Goal: Transaction & Acquisition: Purchase product/service

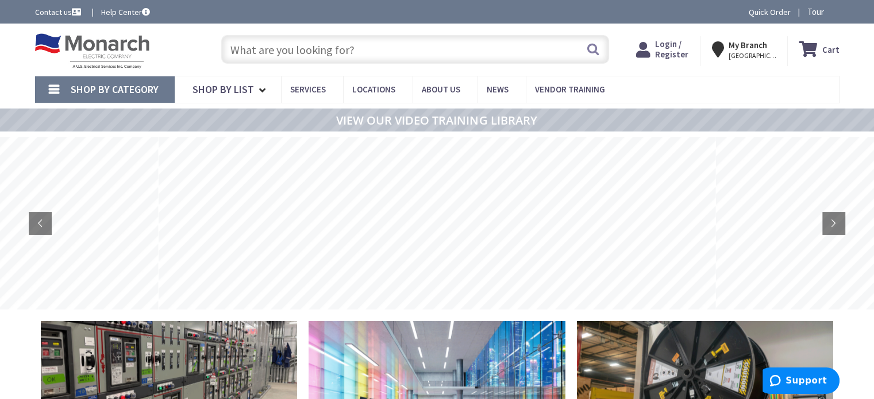
type input "Recreation Department, [STREET_ADDRESS][US_STATE]"
click at [148, 88] on span "Shop By Category" at bounding box center [115, 89] width 88 height 13
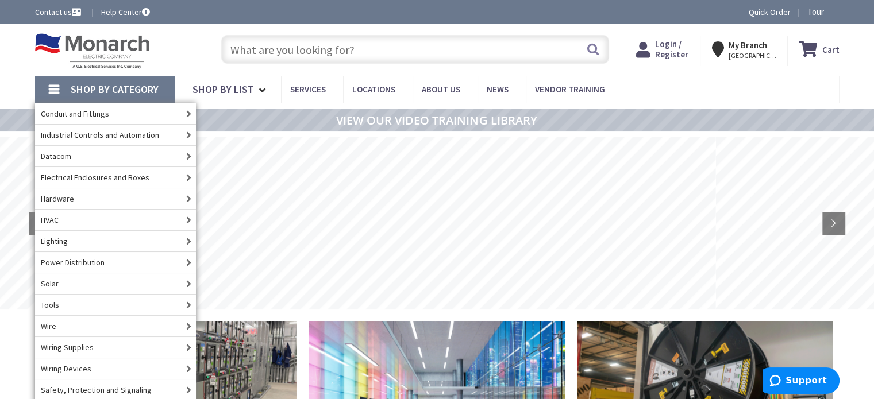
click at [343, 45] on input "text" at bounding box center [415, 49] width 388 height 29
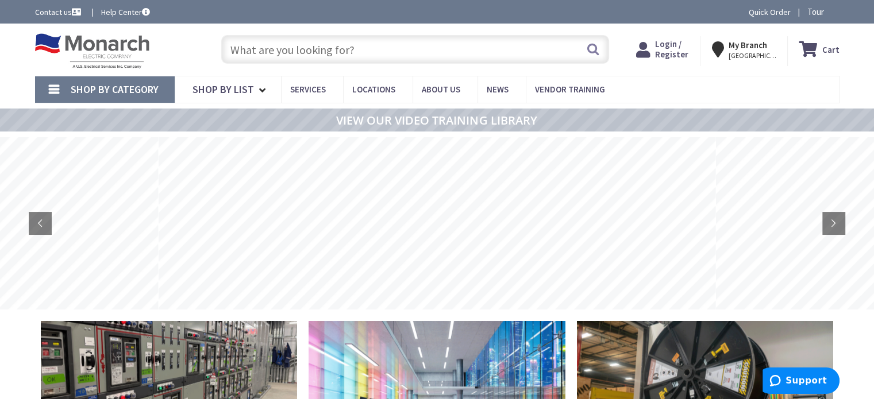
click at [99, 79] on link "Shop By Category" at bounding box center [105, 89] width 140 height 26
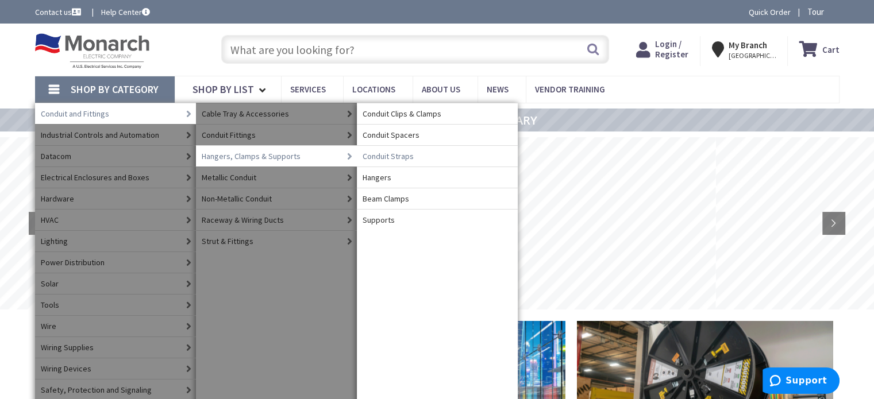
click at [388, 155] on span "Conduit Straps" at bounding box center [388, 156] width 51 height 11
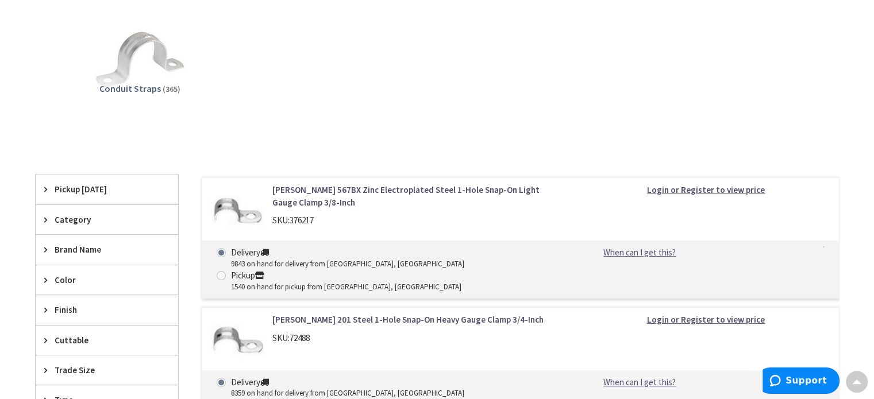
scroll to position [303, 0]
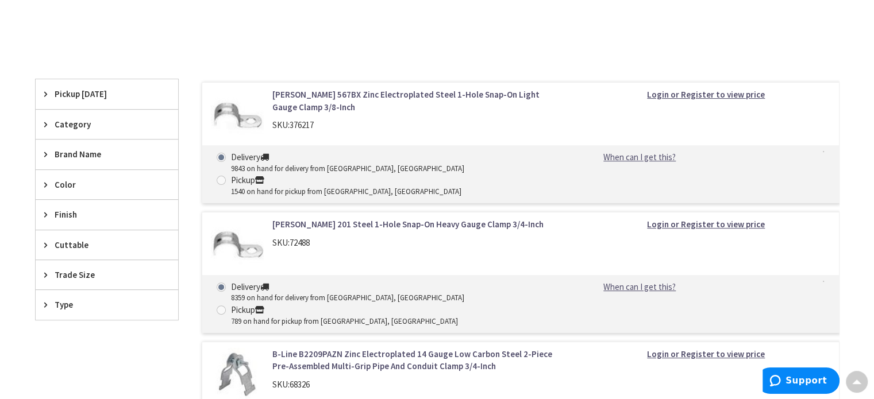
click at [45, 271] on icon at bounding box center [48, 275] width 9 height 9
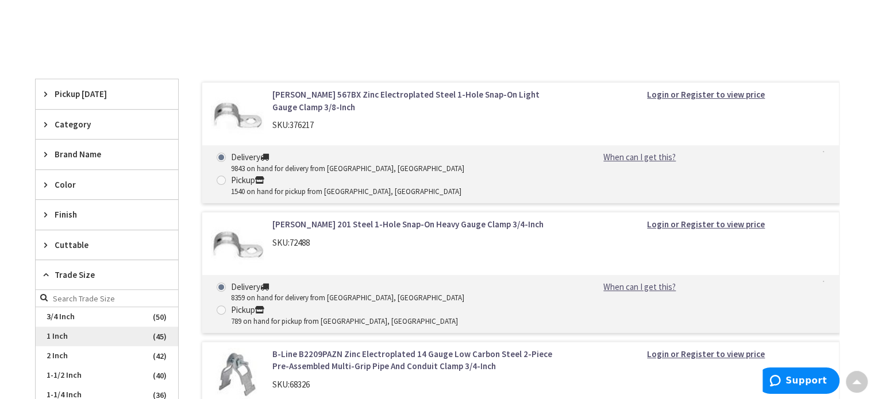
click at [58, 337] on span "1 Inch" at bounding box center [107, 337] width 142 height 20
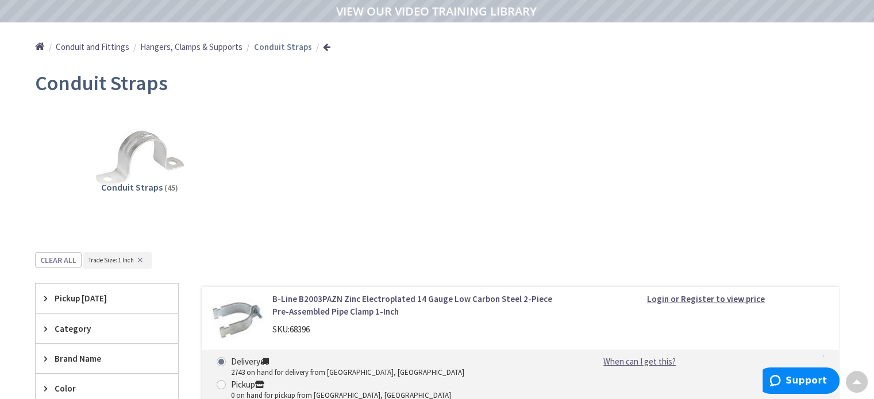
scroll to position [0, 0]
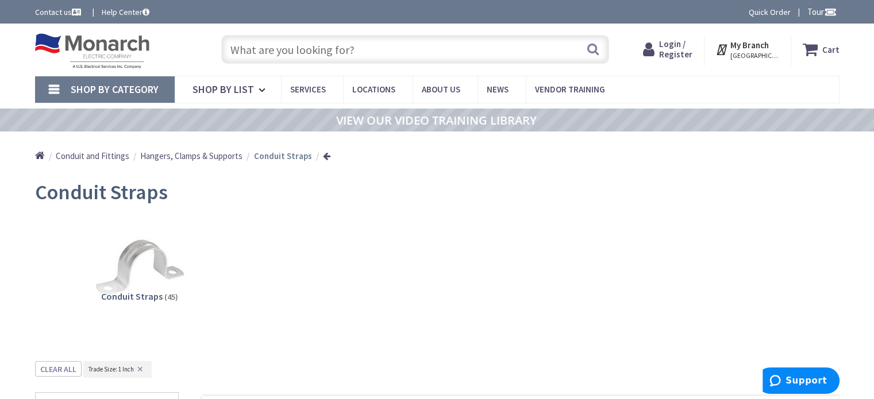
click at [269, 56] on input "text" at bounding box center [415, 49] width 388 height 29
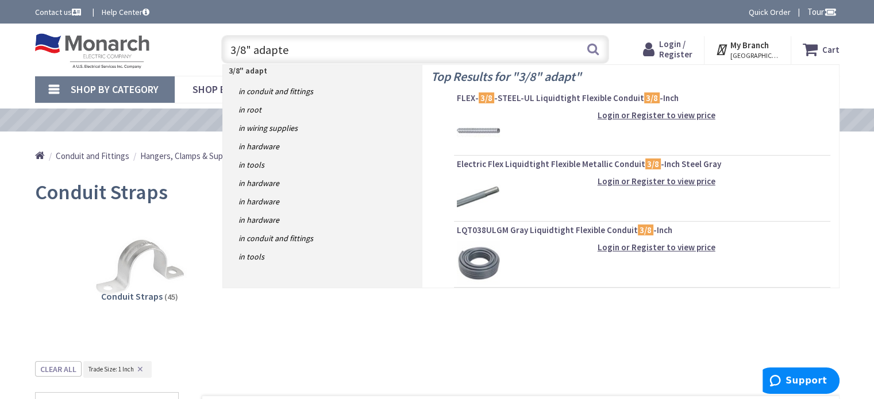
type input "3/8" adapter"
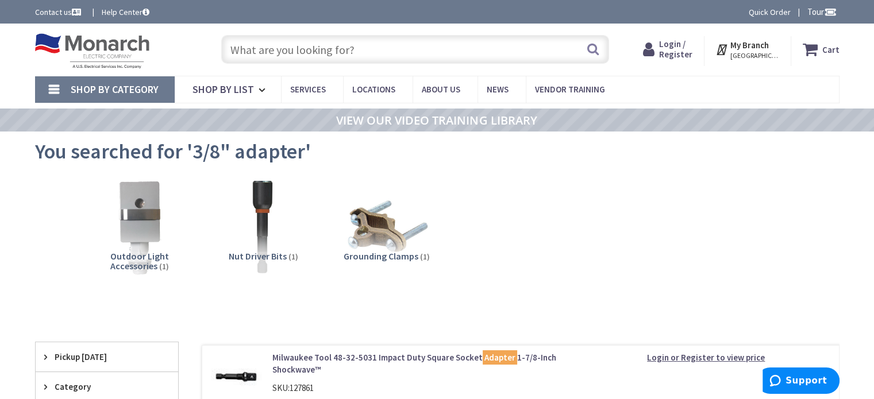
click at [279, 244] on img at bounding box center [263, 227] width 104 height 104
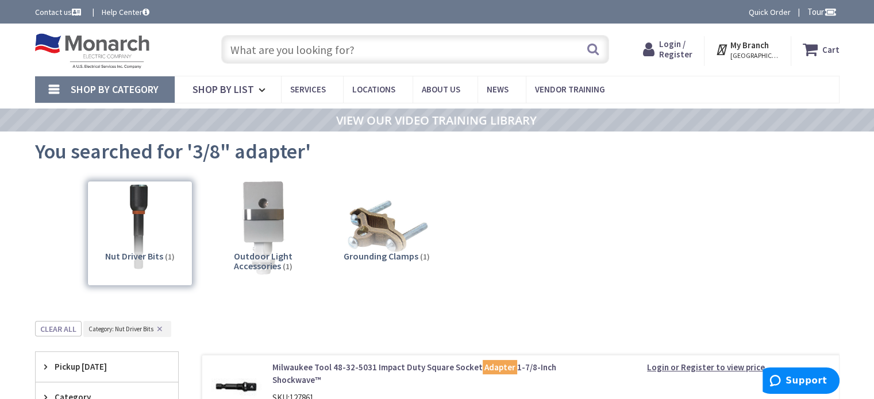
click at [361, 53] on input "text" at bounding box center [415, 49] width 388 height 29
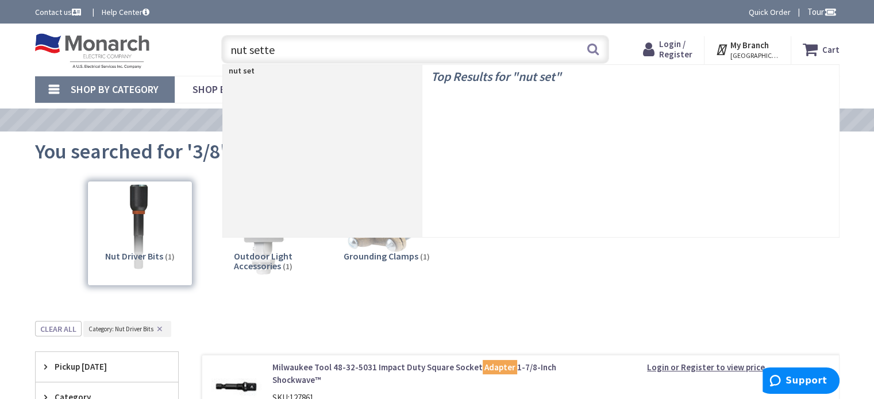
type input "nut setter"
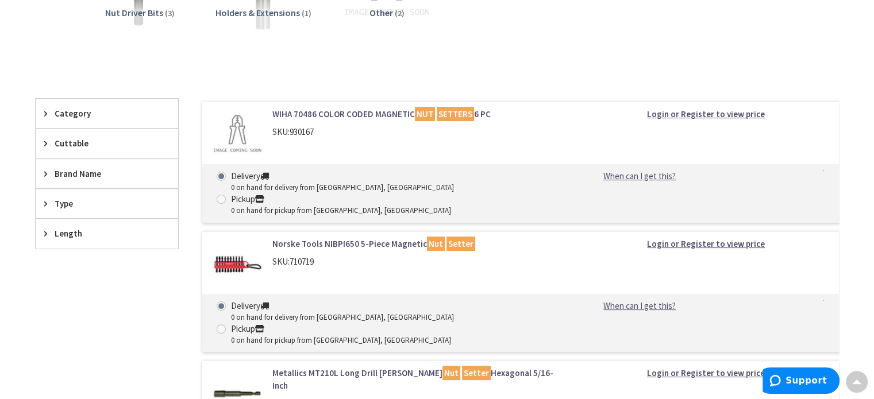
scroll to position [244, 0]
